Goal: Information Seeking & Learning: Learn about a topic

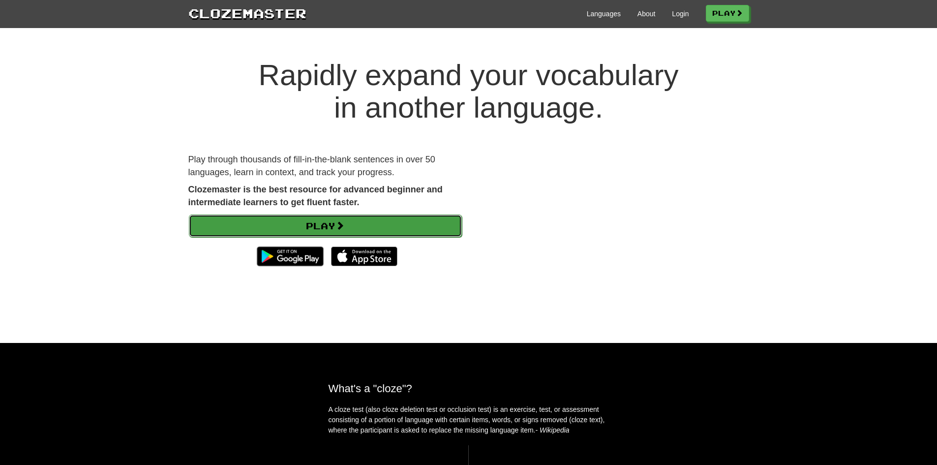
click at [326, 229] on link "Play" at bounding box center [325, 225] width 273 height 23
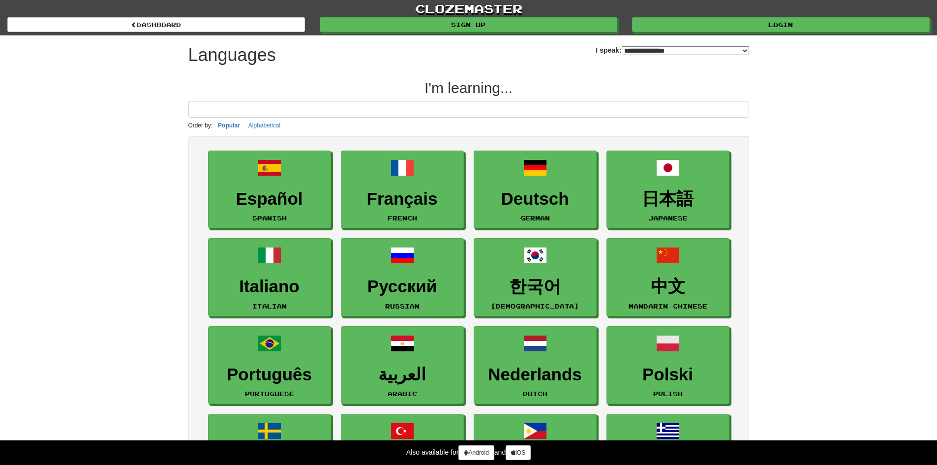
select select "*******"
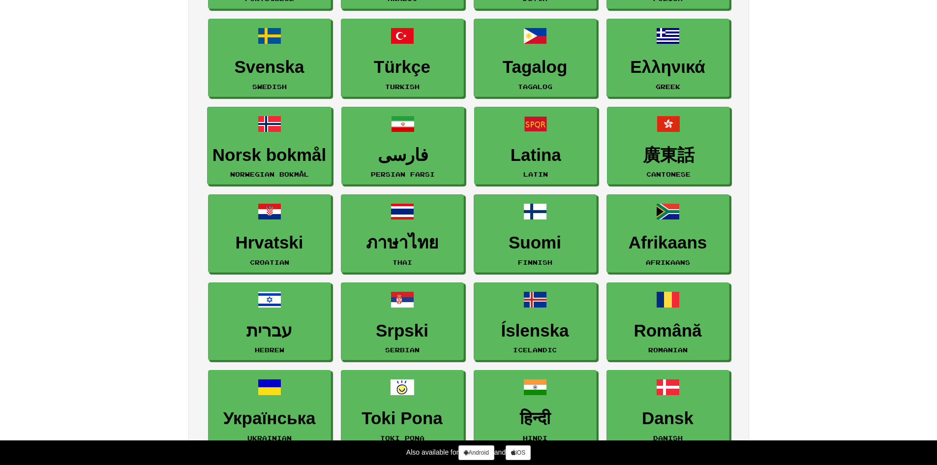
scroll to position [393, 0]
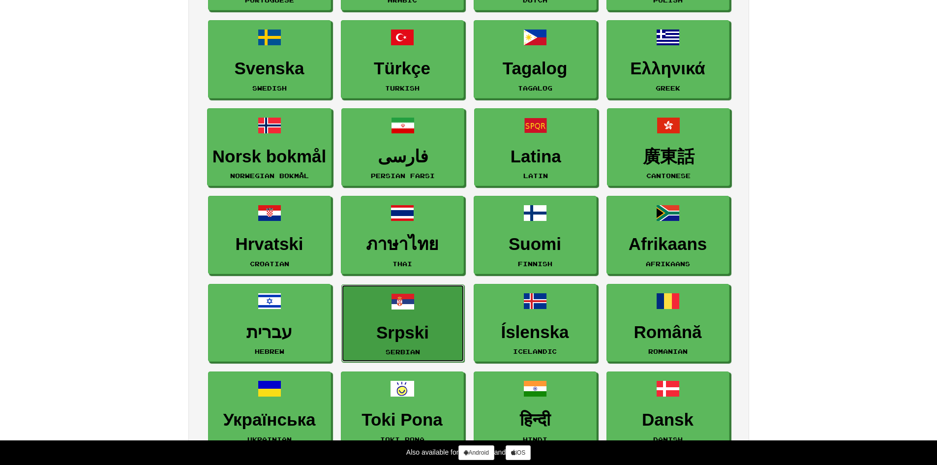
click at [450, 310] on link "Srpski Serbian" at bounding box center [402, 323] width 123 height 78
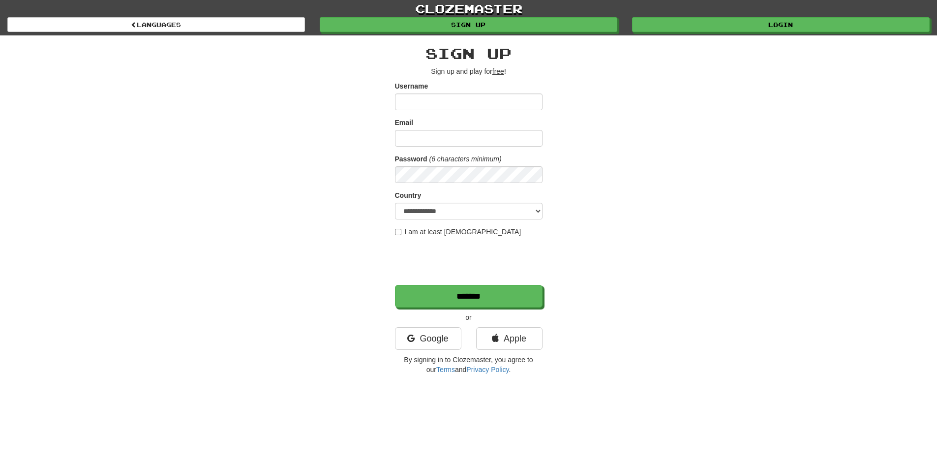
click at [423, 107] on input "Username" at bounding box center [469, 101] width 148 height 17
click at [439, 209] on select "**********" at bounding box center [469, 211] width 148 height 17
select select "**"
click at [395, 203] on select "**********" at bounding box center [469, 211] width 148 height 17
click at [446, 137] on input "Email" at bounding box center [469, 138] width 148 height 17
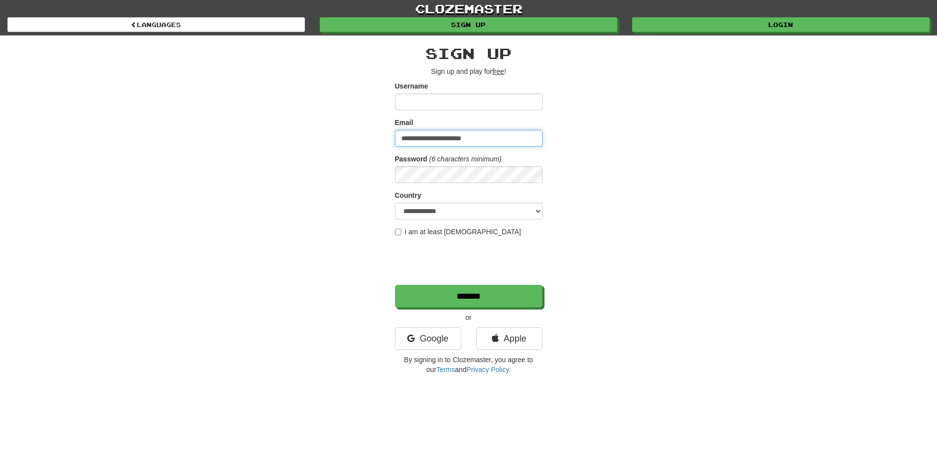
type input "**********"
click at [445, 106] on input "Username" at bounding box center [469, 101] width 148 height 17
type input "*********"
click at [399, 236] on label "I am at least 16 years old" at bounding box center [458, 232] width 126 height 10
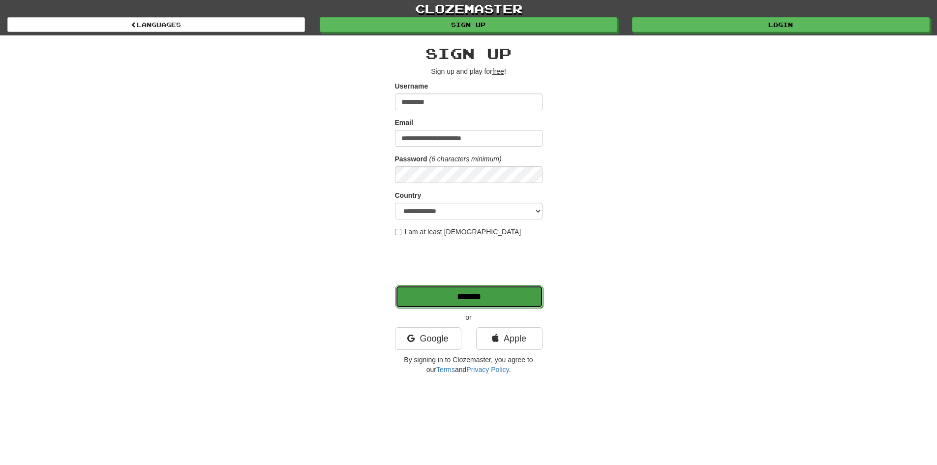
click at [449, 290] on input "*******" at bounding box center [469, 296] width 148 height 23
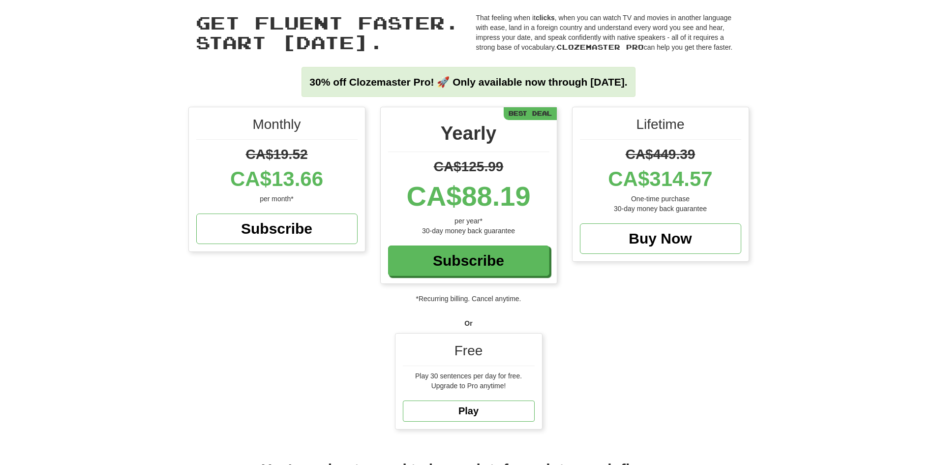
scroll to position [98, 0]
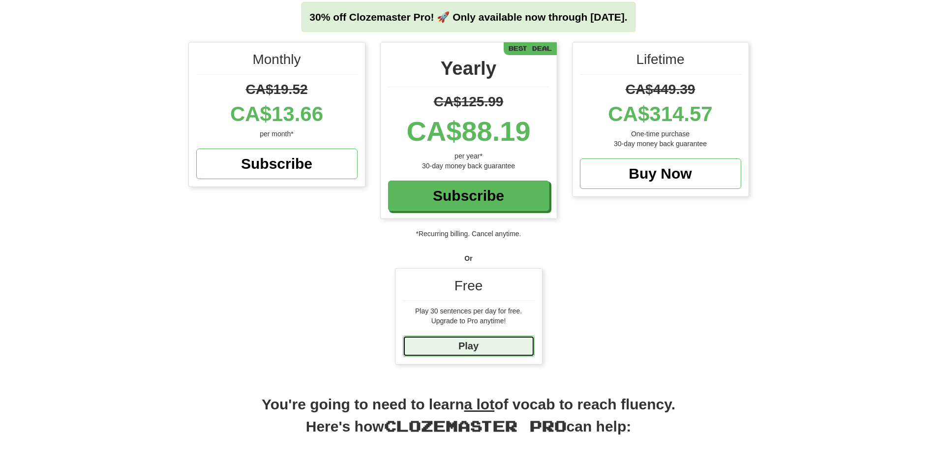
click at [468, 352] on link "Play" at bounding box center [469, 345] width 132 height 21
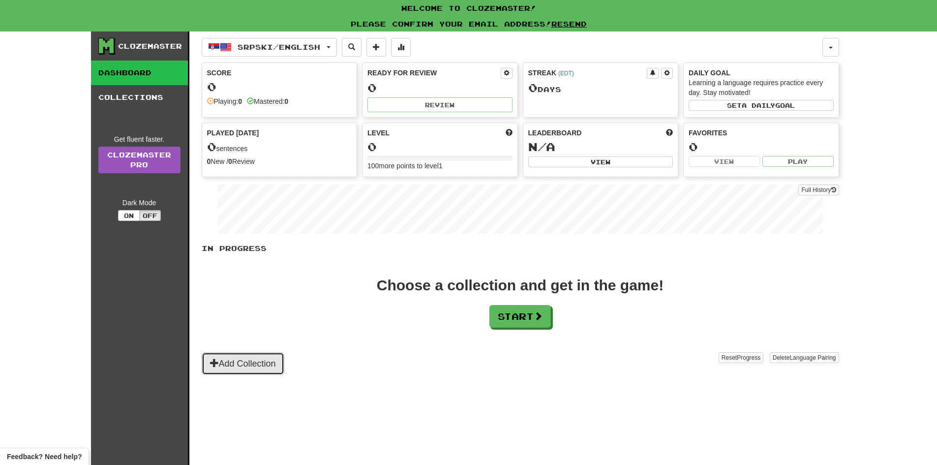
click at [264, 372] on button "Add Collection" at bounding box center [243, 363] width 83 height 23
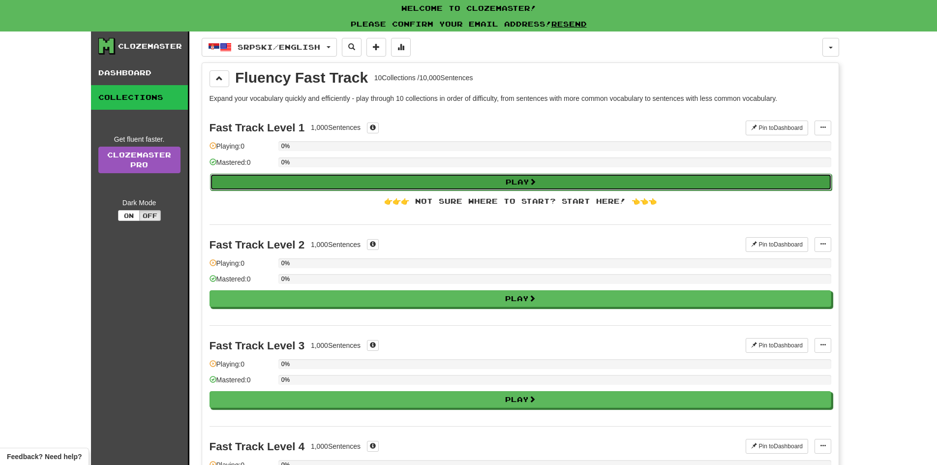
click at [393, 187] on button "Play" at bounding box center [521, 182] width 622 height 17
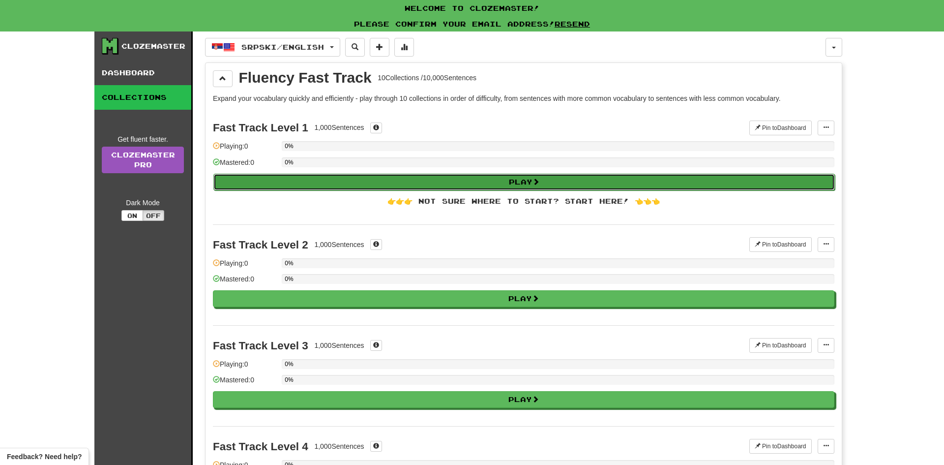
select select "**"
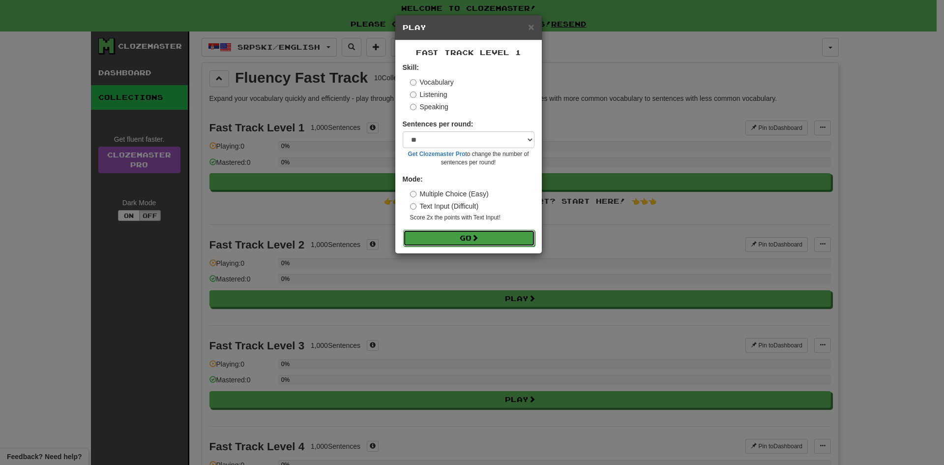
click at [441, 232] on button "Go" at bounding box center [469, 238] width 132 height 17
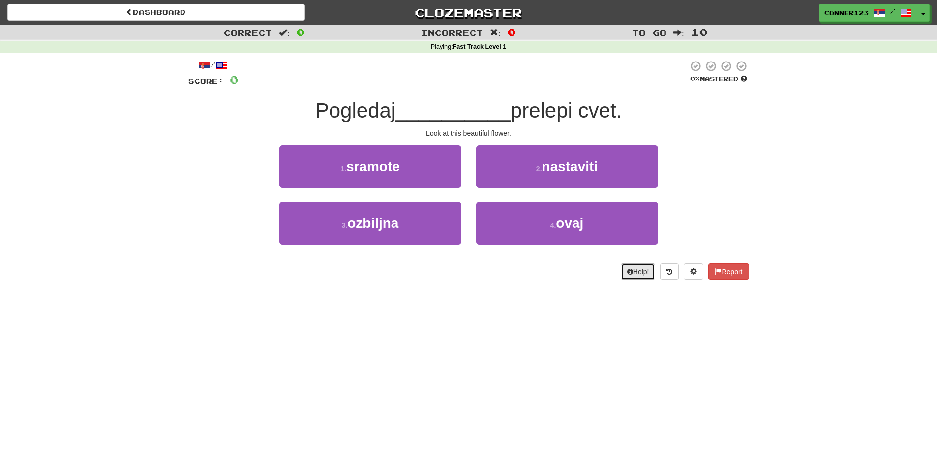
click at [641, 270] on button "Help!" at bounding box center [638, 271] width 35 height 17
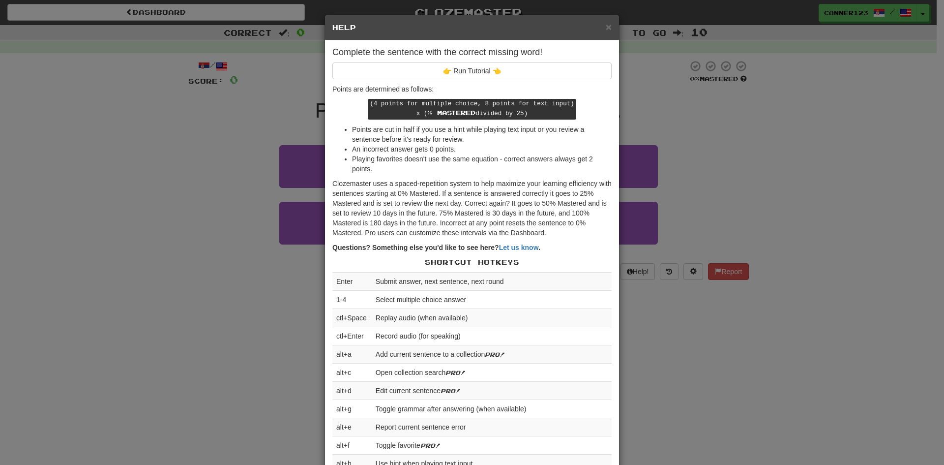
click at [797, 314] on div "× Help Complete the sentence with the correct missing word! 👉 Run Tutorial 👈 Po…" at bounding box center [472, 232] width 944 height 465
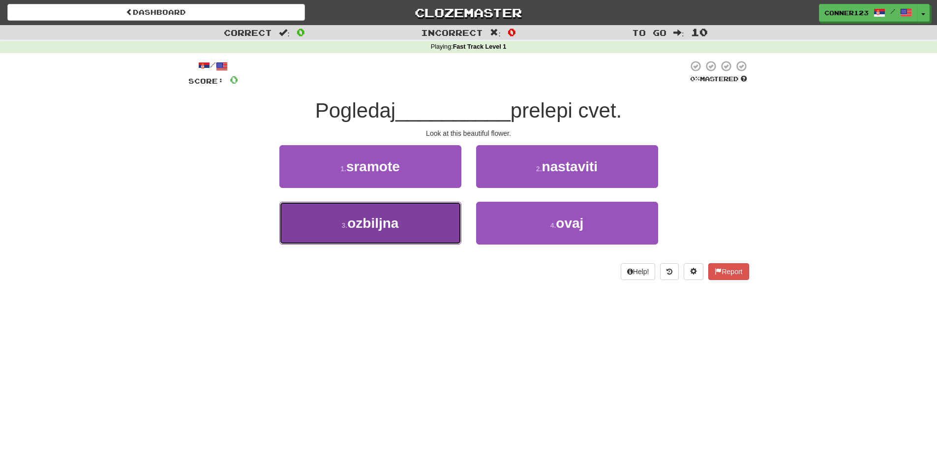
click at [378, 233] on button "3 . ozbiljna" at bounding box center [370, 223] width 182 height 43
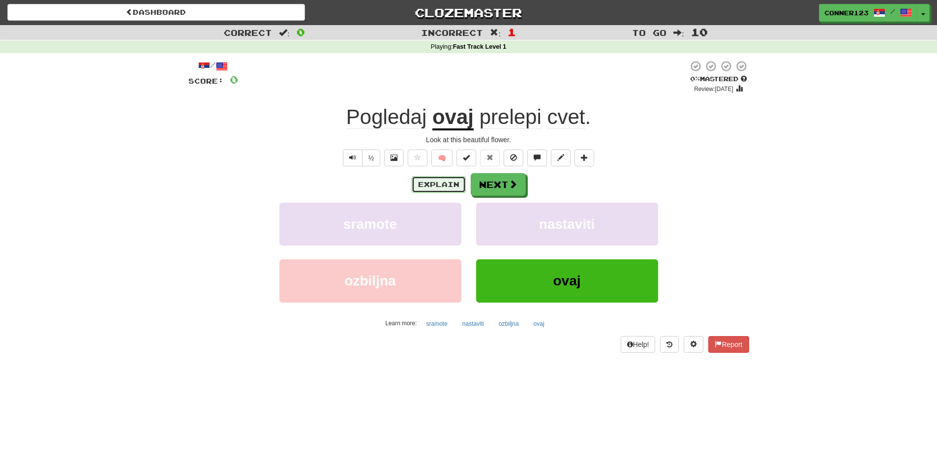
click at [456, 183] on button "Explain" at bounding box center [439, 184] width 54 height 17
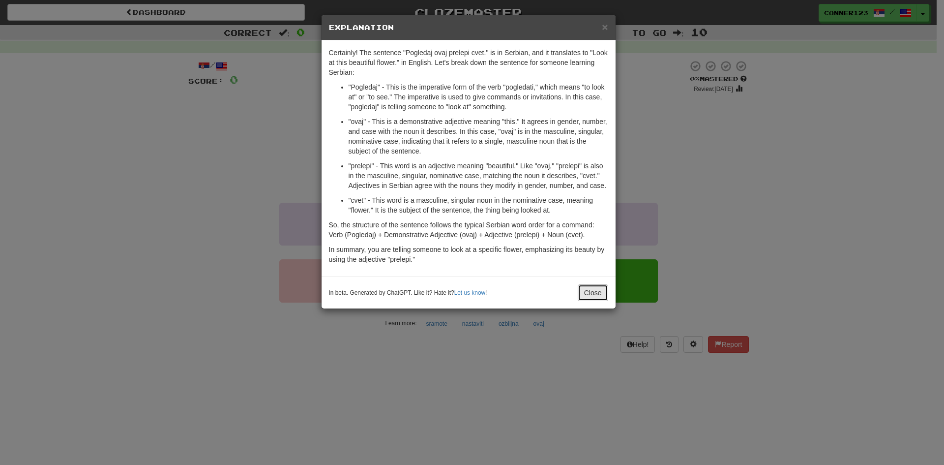
click at [592, 286] on button "Close" at bounding box center [593, 292] width 30 height 17
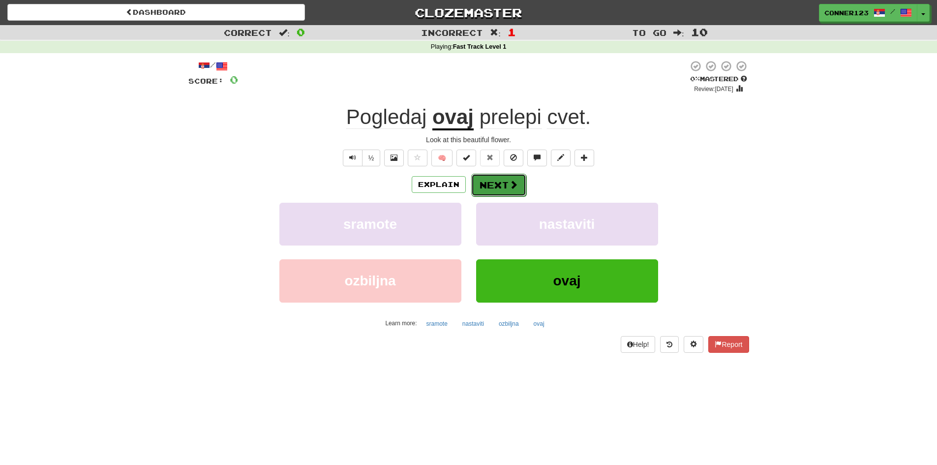
click at [503, 182] on button "Next" at bounding box center [498, 185] width 55 height 23
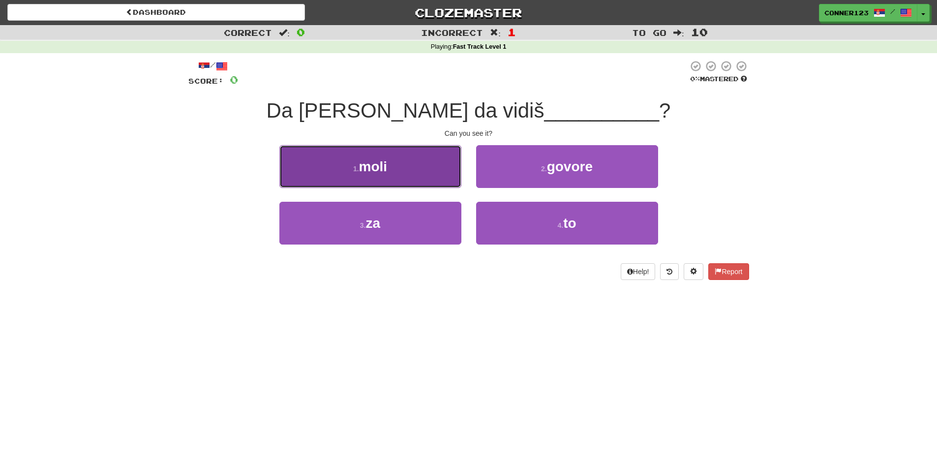
click at [414, 166] on button "1 . moli" at bounding box center [370, 166] width 182 height 43
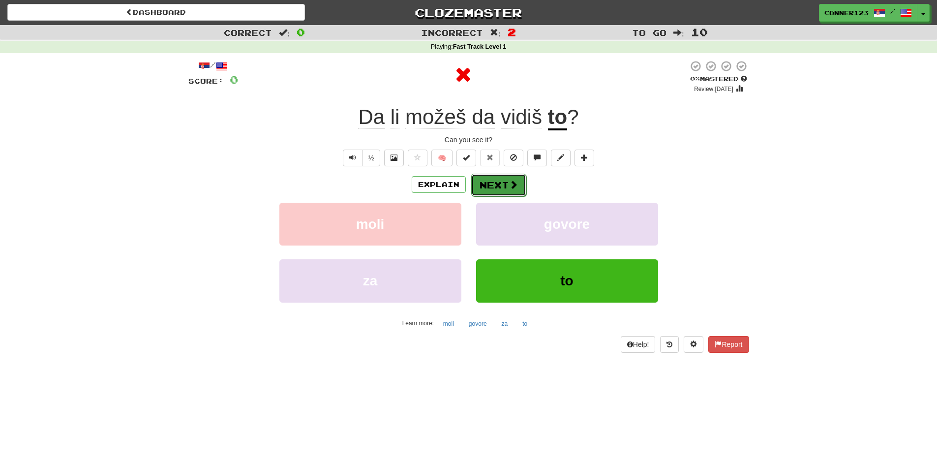
click at [504, 186] on button "Next" at bounding box center [498, 185] width 55 height 23
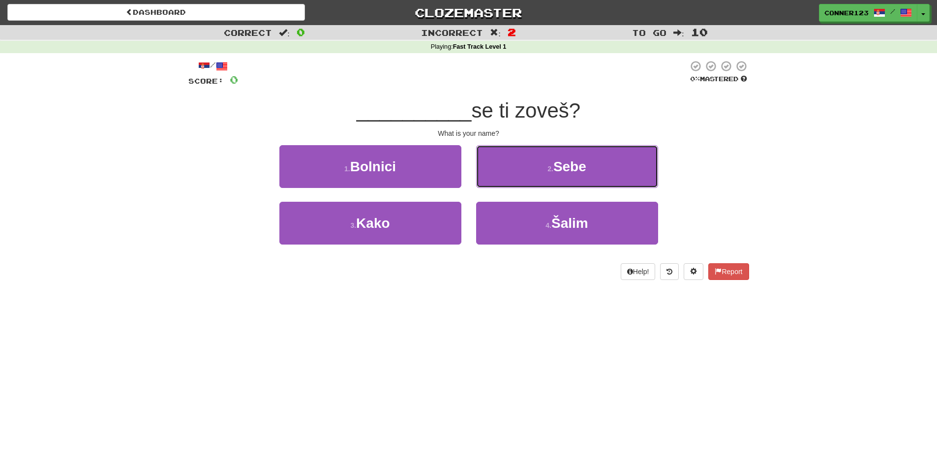
click at [504, 186] on button "2 . Sebe" at bounding box center [567, 166] width 182 height 43
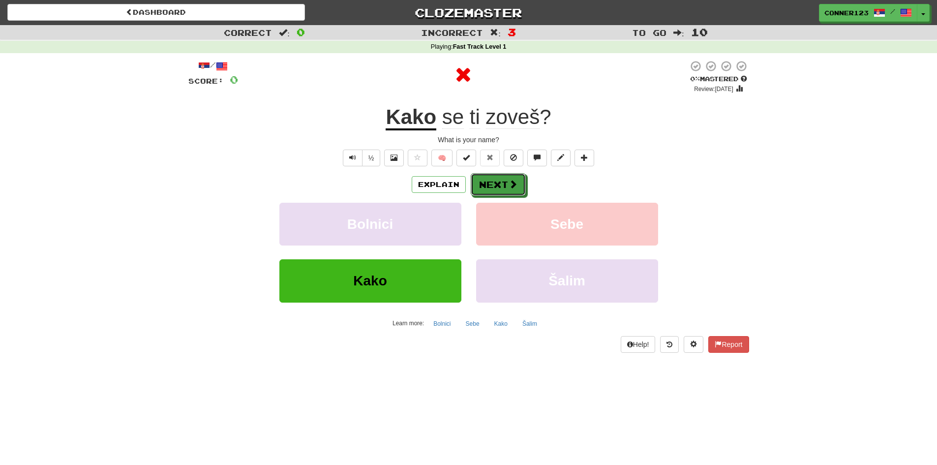
click at [504, 186] on button "Next" at bounding box center [498, 184] width 55 height 23
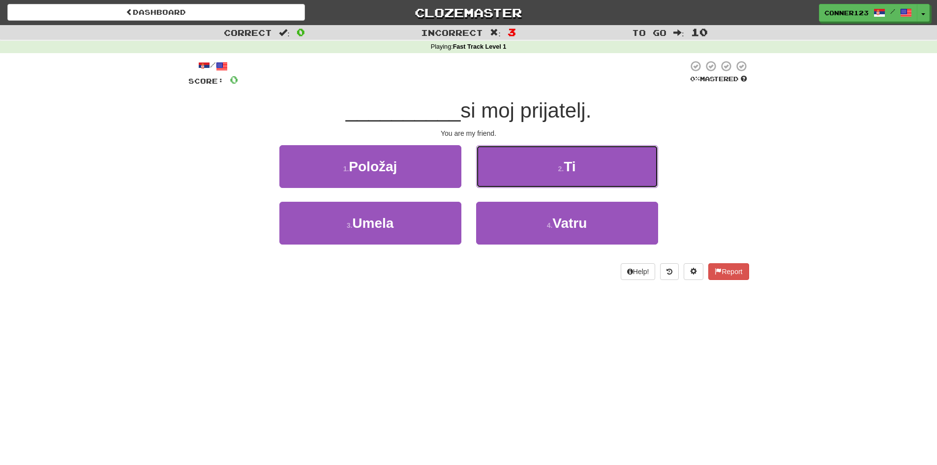
click at [504, 186] on button "2 . Ti" at bounding box center [567, 166] width 182 height 43
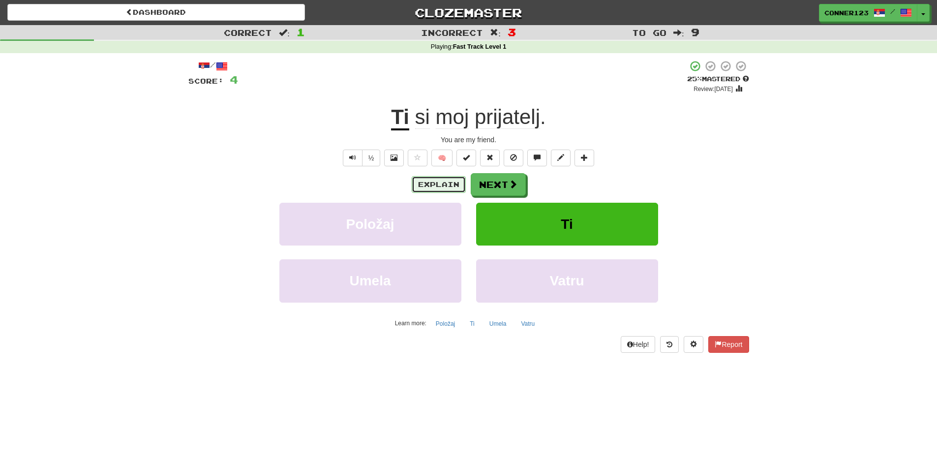
click at [433, 182] on button "Explain" at bounding box center [439, 184] width 54 height 17
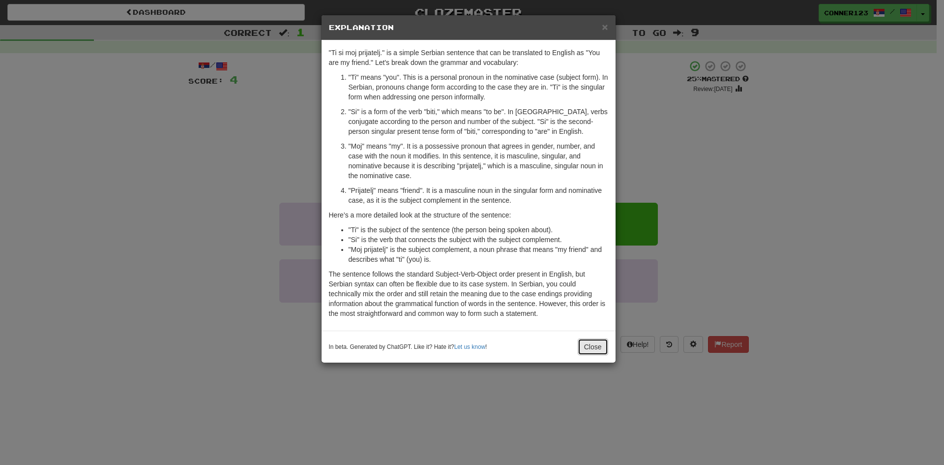
click at [603, 346] on button "Close" at bounding box center [593, 346] width 30 height 17
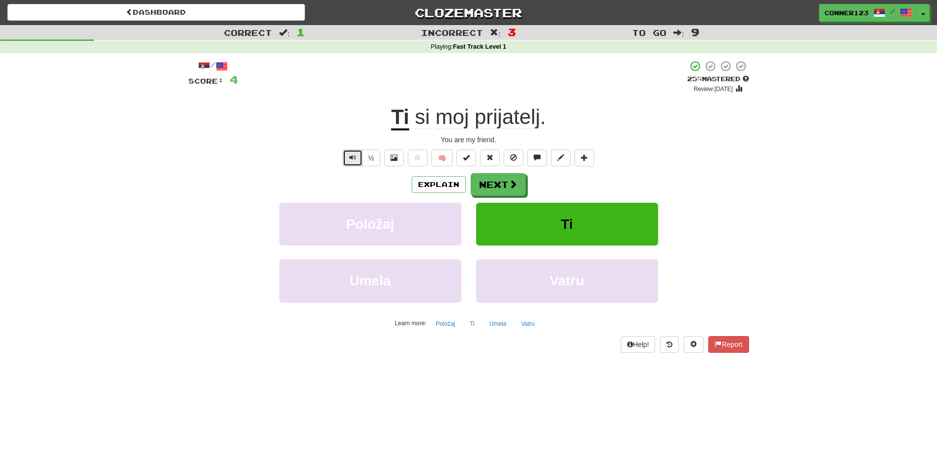
click at [351, 151] on button "Text-to-speech controls" at bounding box center [353, 157] width 20 height 17
click at [366, 157] on button "½" at bounding box center [371, 157] width 19 height 17
click at [355, 158] on span "Text-to-speech controls" at bounding box center [352, 157] width 7 height 7
click at [367, 160] on button "½" at bounding box center [371, 157] width 19 height 17
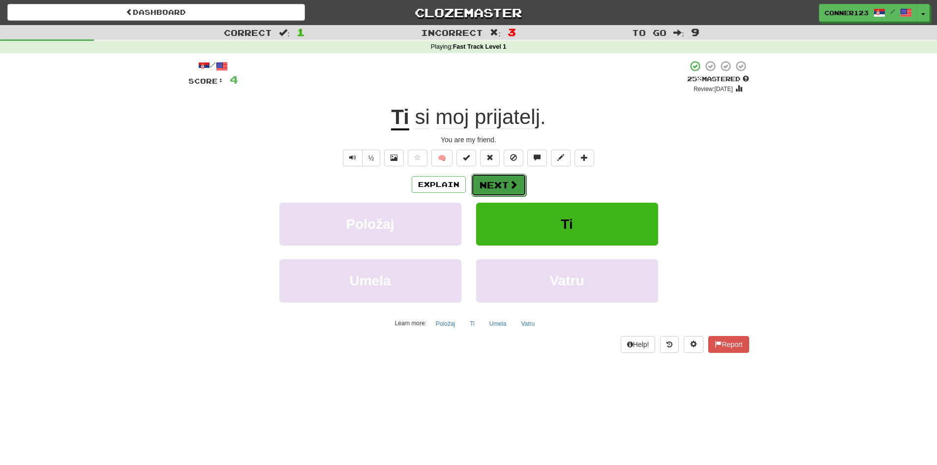
click at [499, 188] on button "Next" at bounding box center [498, 185] width 55 height 23
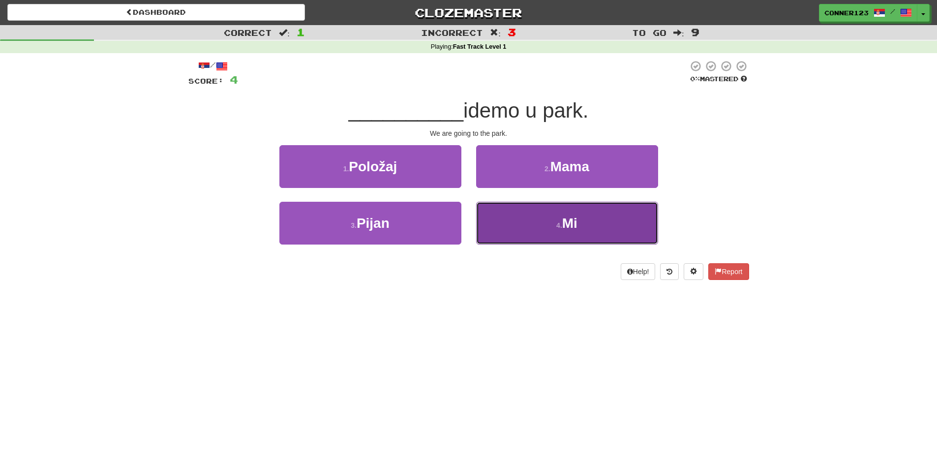
click at [544, 219] on button "4 . Mi" at bounding box center [567, 223] width 182 height 43
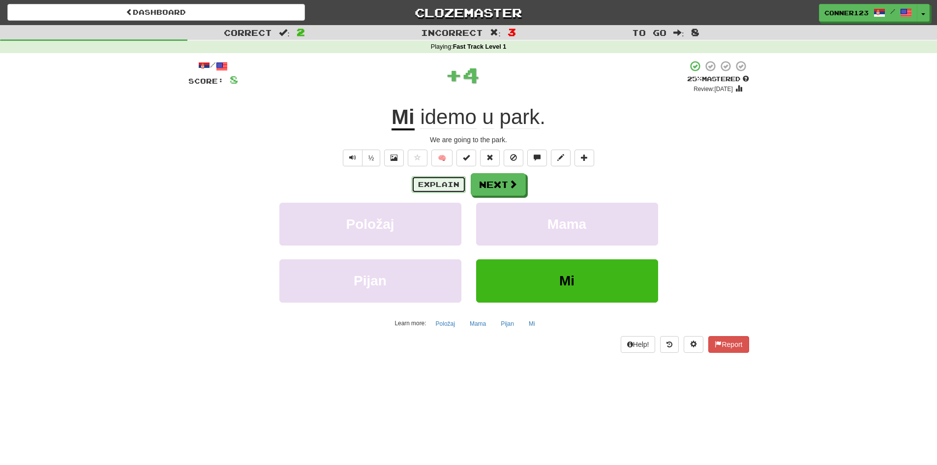
click at [430, 179] on button "Explain" at bounding box center [439, 184] width 54 height 17
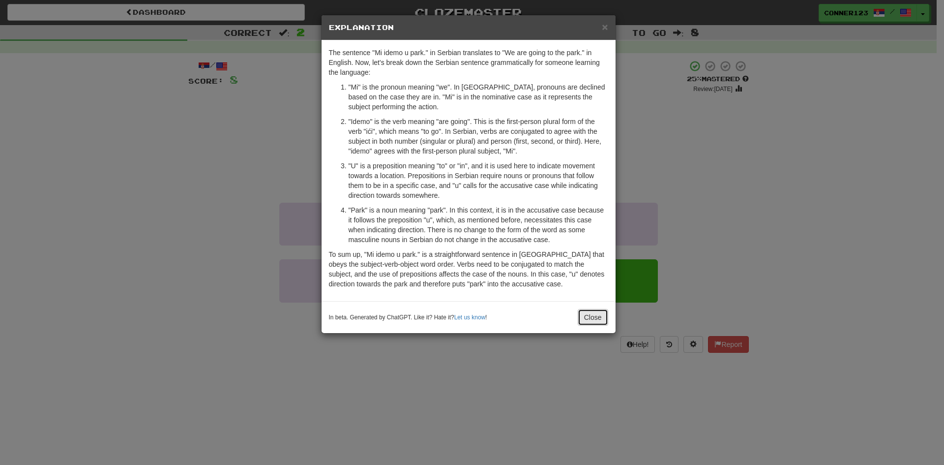
click at [590, 315] on button "Close" at bounding box center [593, 317] width 30 height 17
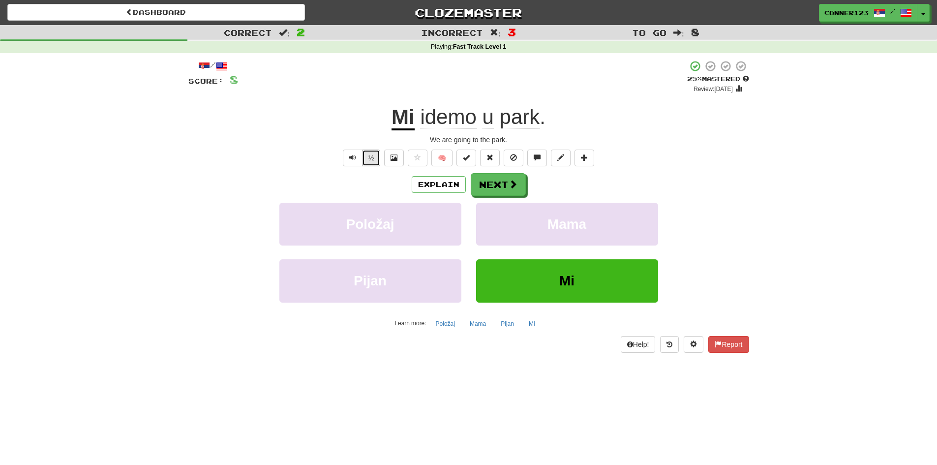
click at [374, 156] on button "½" at bounding box center [371, 157] width 19 height 17
click at [373, 157] on button "½" at bounding box center [371, 157] width 19 height 17
click at [345, 157] on button "Text-to-speech controls" at bounding box center [353, 157] width 20 height 17
click at [364, 159] on button "½" at bounding box center [371, 157] width 19 height 17
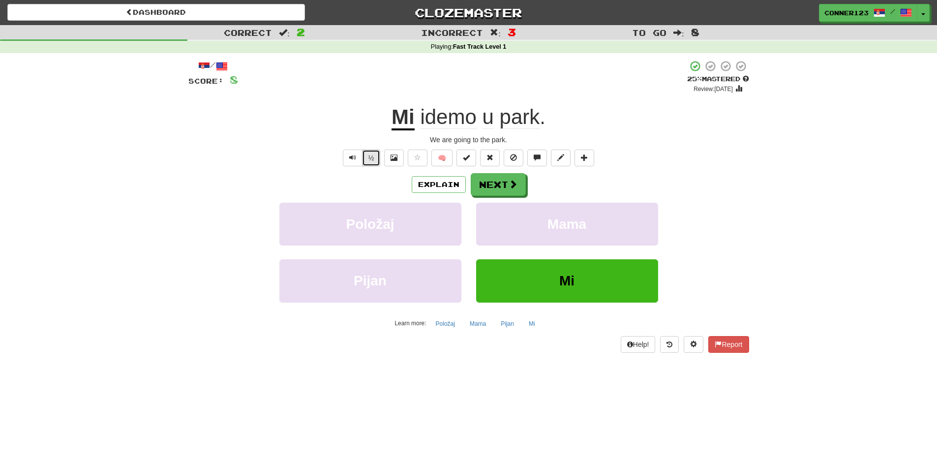
click at [364, 159] on button "½" at bounding box center [371, 157] width 19 height 17
